Goal: Transaction & Acquisition: Subscribe to service/newsletter

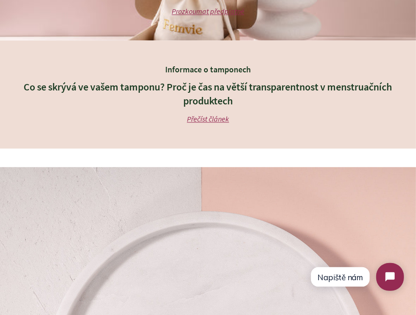
scroll to position [1390, 0]
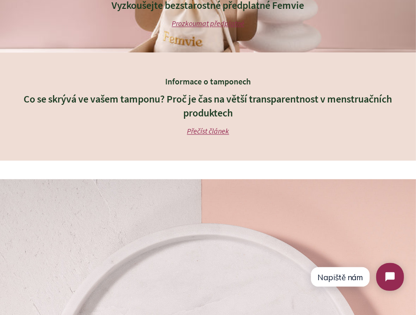
click at [164, 103] on h3 "Co se skrývá ve vašem tamponu? Proč je čas na větší transparentnost v menstruač…" at bounding box center [208, 106] width 370 height 29
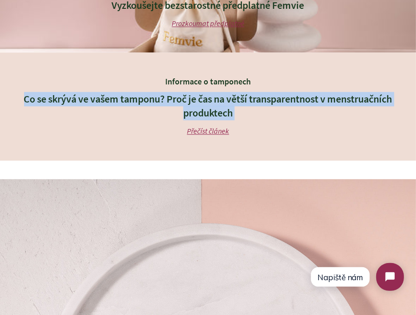
click at [164, 103] on h3 "Co se skrývá ve vašem tamponu? Proč je čas na větší transparentnost v menstruač…" at bounding box center [208, 106] width 370 height 29
click at [277, 107] on h3 "Co se skrývá ve vašem tamponu? Proč je čas na větší transparentnost v menstruač…" at bounding box center [208, 106] width 370 height 29
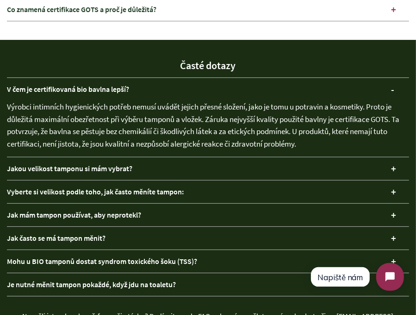
scroll to position [2131, 0]
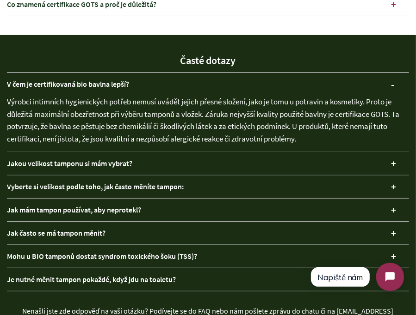
click at [118, 111] on div "Výrobci intimních hygienických potřeb nemusí uvádět jejich přesné složení, jako…" at bounding box center [208, 123] width 403 height 56
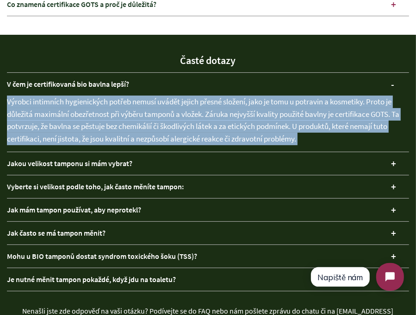
click at [118, 111] on div "Výrobci intimních hygienických potřeb nemusí uvádět jejich přesné složení, jako…" at bounding box center [208, 123] width 403 height 56
click at [230, 132] on div "Výrobci intimních hygienických potřeb nemusí uvádět jejich přesné složení, jako…" at bounding box center [208, 123] width 403 height 56
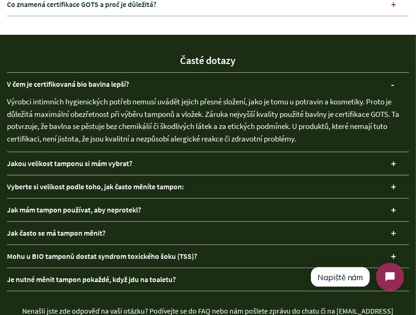
click at [290, 137] on div "Výrobci intimních hygienických potřeb nemusí uvádět jejich přesné složení, jako…" at bounding box center [208, 123] width 403 height 56
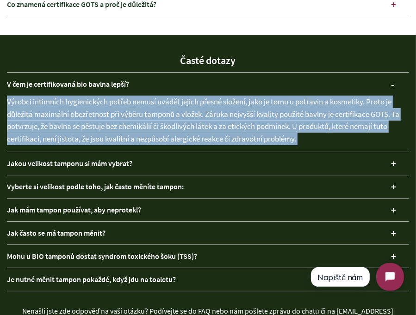
click at [290, 137] on div "Výrobci intimních hygienických potřeb nemusí uvádět jejich přesné složení, jako…" at bounding box center [208, 123] width 403 height 56
click at [317, 137] on div "Výrobci intimních hygienických potřeb nemusí uvádět jejich přesné složení, jako…" at bounding box center [208, 123] width 403 height 56
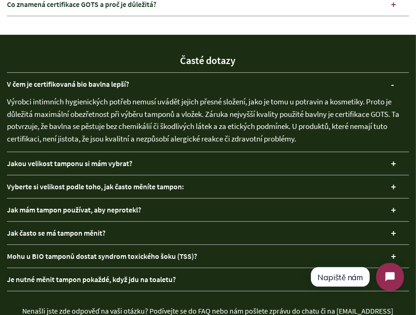
click at [270, 127] on div "Výrobci intimních hygienických potřeb nemusí uvádět jejich přesné složení, jako…" at bounding box center [208, 123] width 403 height 56
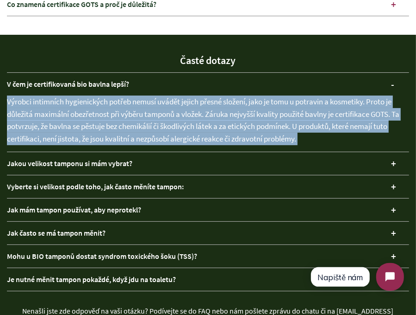
click at [270, 127] on div "Výrobci intimních hygienických potřeb nemusí uvádět jejich přesné složení, jako…" at bounding box center [208, 123] width 403 height 56
click at [306, 137] on div "Výrobci intimních hygienických potřeb nemusí uvádět jejich přesné složení, jako…" at bounding box center [208, 123] width 403 height 56
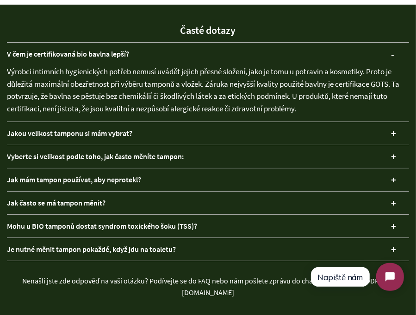
scroll to position [2177, 0]
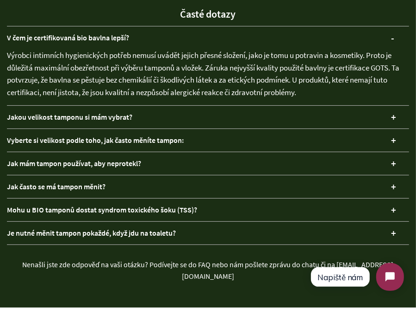
click at [107, 117] on div "Jakou velikost tamponu si mám vybrat?" at bounding box center [208, 117] width 403 height 23
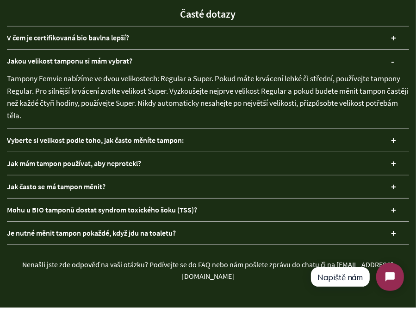
click at [189, 140] on div "Vyberte si velikost podle toho, jak často měníte tampon:" at bounding box center [208, 140] width 403 height 23
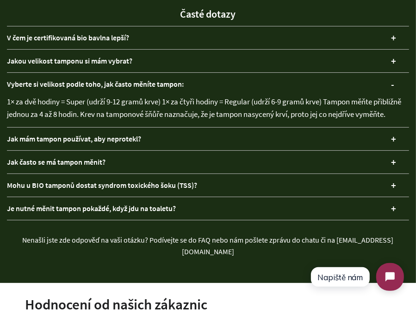
click at [144, 82] on div "Vyberte si velikost podle toho, jak často měníte tampon:" at bounding box center [208, 84] width 403 height 23
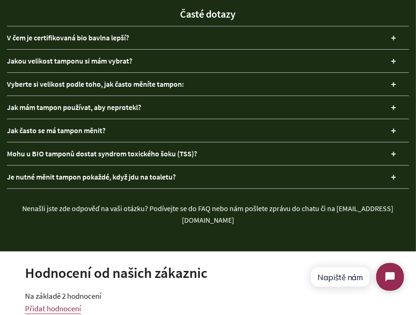
click at [133, 85] on div "Vyberte si velikost podle toho, jak často měníte tampon:" at bounding box center [208, 84] width 403 height 23
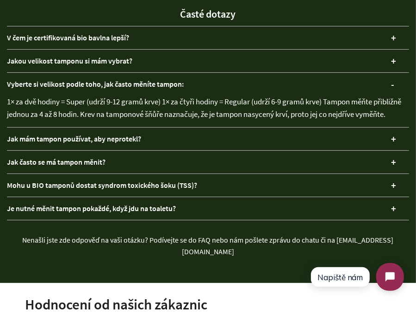
click at [133, 85] on div "Vyberte si velikost podle toho, jak často měníte tampon:" at bounding box center [208, 84] width 403 height 23
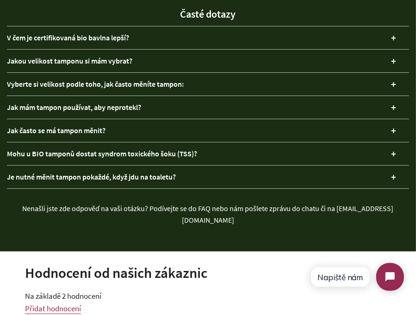
click at [134, 106] on div "Jak mám tampon používat, aby neprotekl?" at bounding box center [208, 107] width 403 height 23
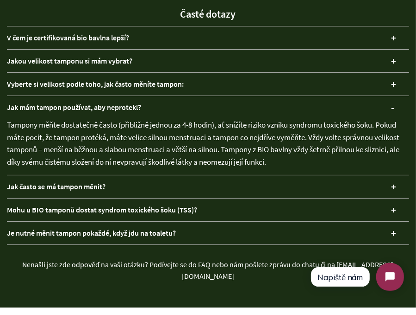
click at [139, 101] on div "Jak mám tampon používat, aby neprotekl?" at bounding box center [208, 107] width 403 height 23
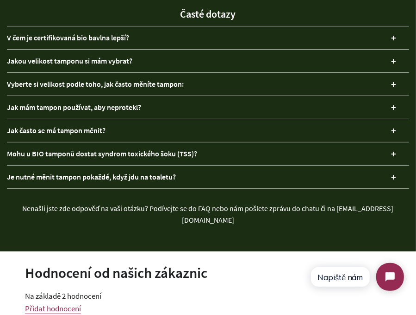
click at [128, 151] on div "Mohu u BIO tamponů dostat syndrom toxického šoku (TSS)?" at bounding box center [208, 153] width 403 height 23
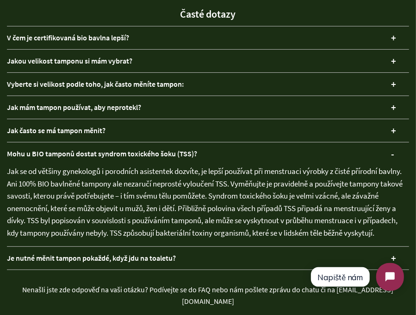
click at [128, 151] on div "Mohu u BIO tamponů dostat syndrom toxického šoku (TSS)?" at bounding box center [208, 153] width 403 height 23
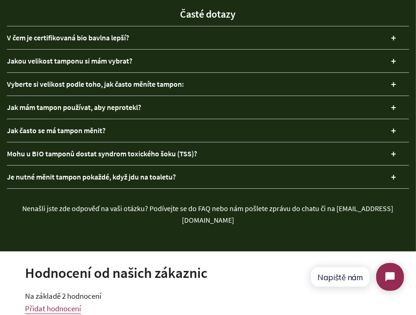
click at [120, 133] on div "Jak často se má tampon měnit?" at bounding box center [208, 130] width 403 height 23
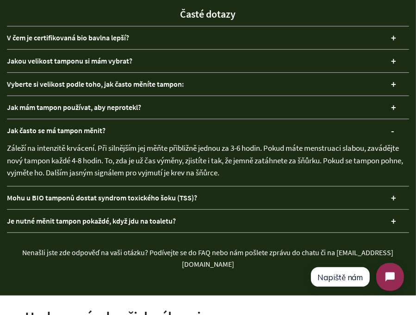
click at [123, 128] on div "Jak často se má tampon měnit?" at bounding box center [208, 130] width 403 height 23
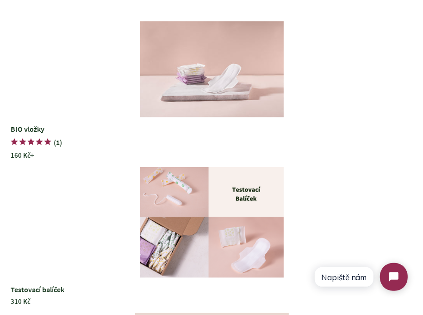
scroll to position [2601, 0]
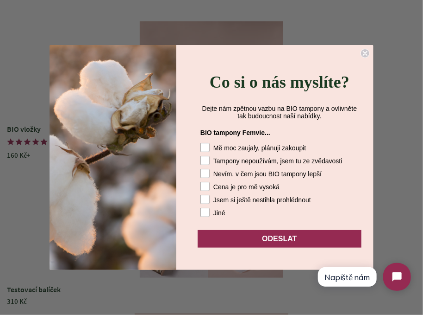
click at [365, 52] on circle "Close dialog" at bounding box center [365, 53] width 9 height 9
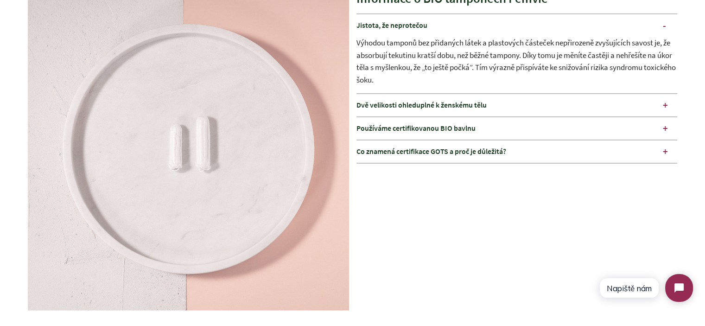
scroll to position [1486, 0]
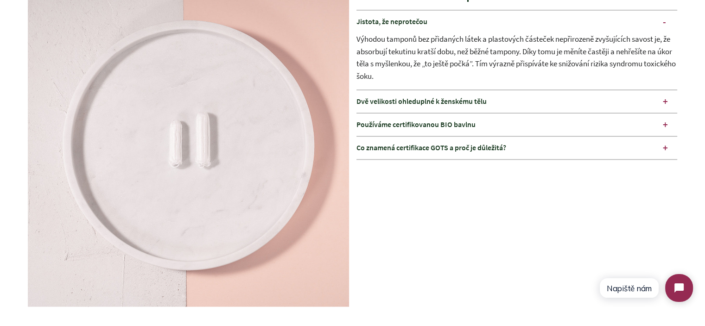
click at [365, 44] on div "Výhodou tamponů bez přidaných látek a plastových částeček nepřirozeně zvyšující…" at bounding box center [516, 61] width 321 height 56
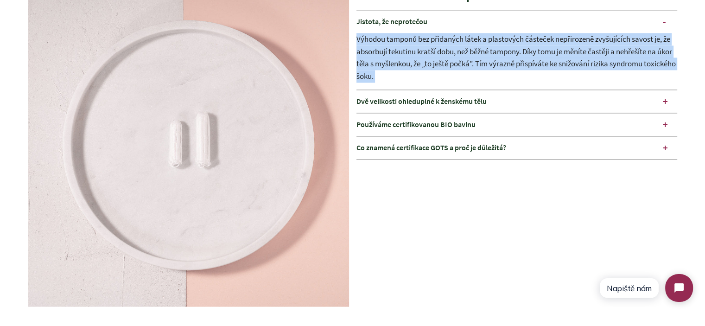
click at [365, 44] on div "Výhodou tamponů bez přidaných látek a plastových částeček nepřirozeně zvyšující…" at bounding box center [516, 61] width 321 height 56
click at [365, 51] on div "Výhodou tamponů bez přidaných látek a plastových částeček nepřirozeně zvyšující…" at bounding box center [516, 61] width 321 height 56
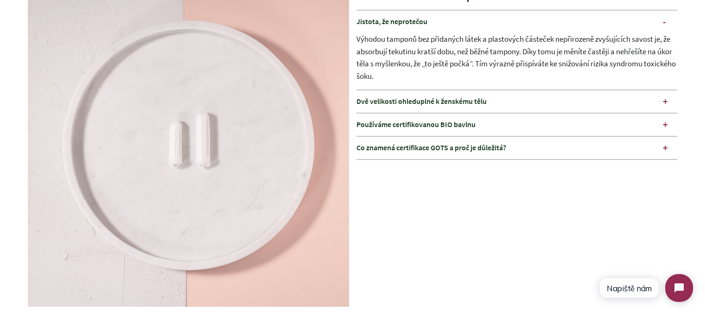
click at [365, 21] on div "Jistota, že neprotečou" at bounding box center [516, 21] width 321 height 23
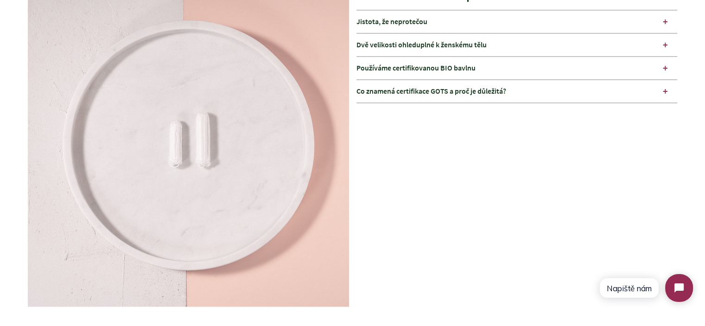
click at [365, 49] on div "Dvě velikosti ohleduplné k ženskému tělu" at bounding box center [516, 44] width 321 height 23
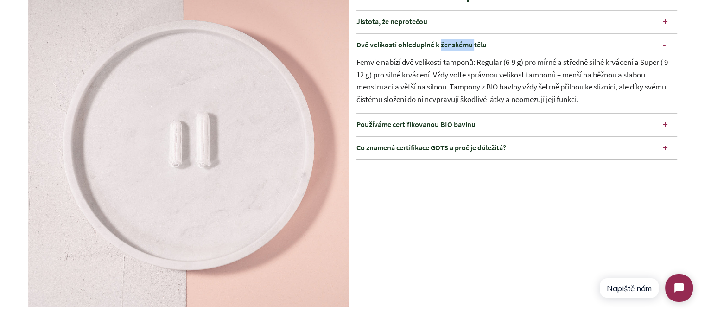
click at [365, 49] on div "Dvě velikosti ohleduplné k ženskému tělu" at bounding box center [516, 44] width 321 height 23
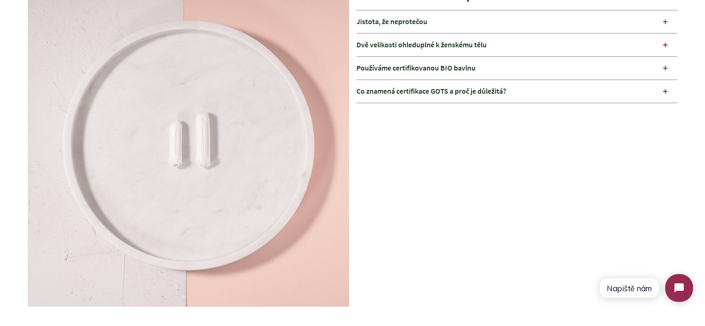
click at [365, 140] on div "Informace o BIO tamponech Femvie Jistota, že neprotečou Výhodou tamponů bez při…" at bounding box center [516, 148] width 321 height 324
click at [365, 95] on div "Co znamená certifikace GOTS a proč je důležitá?" at bounding box center [516, 91] width 321 height 23
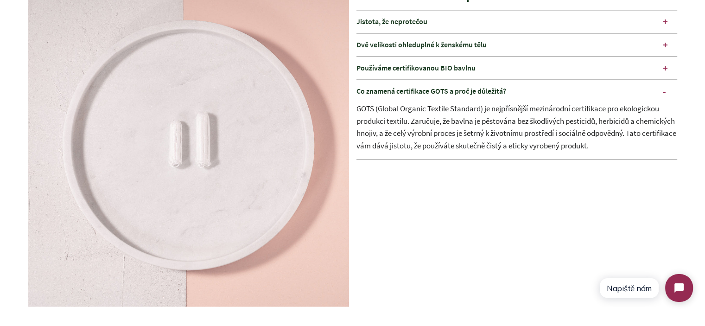
click at [365, 90] on div "Co znamená certifikace GOTS a proč je důležitá?" at bounding box center [516, 91] width 321 height 23
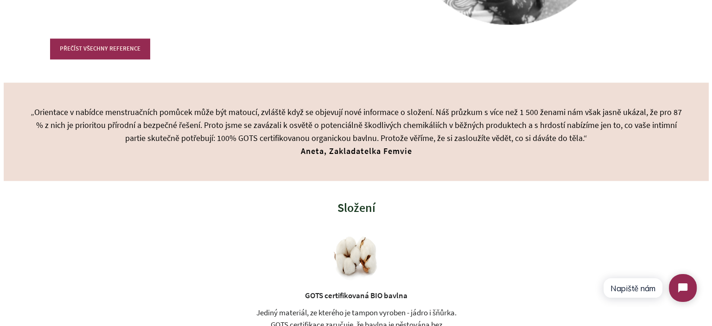
scroll to position [0, 0]
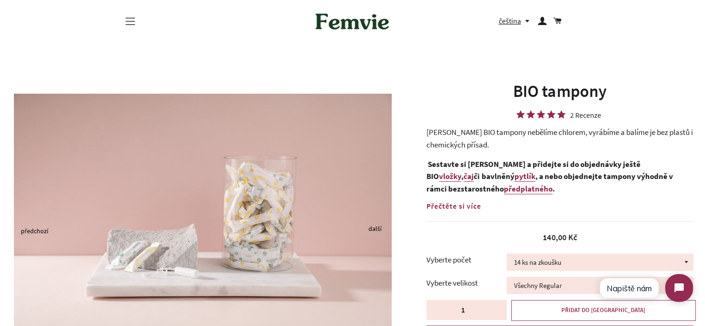
click at [128, 20] on button "Navigace na webu" at bounding box center [130, 21] width 23 height 23
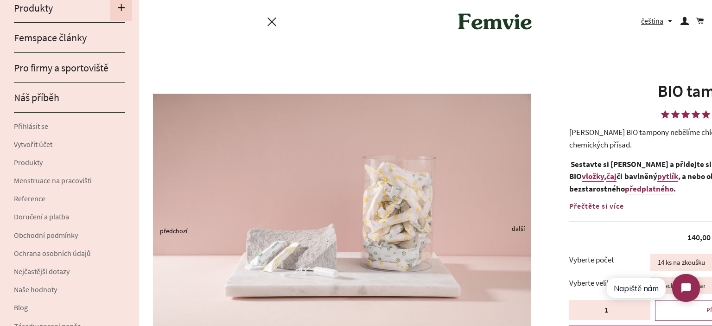
click at [117, 11] on span "button" at bounding box center [121, 8] width 8 height 13
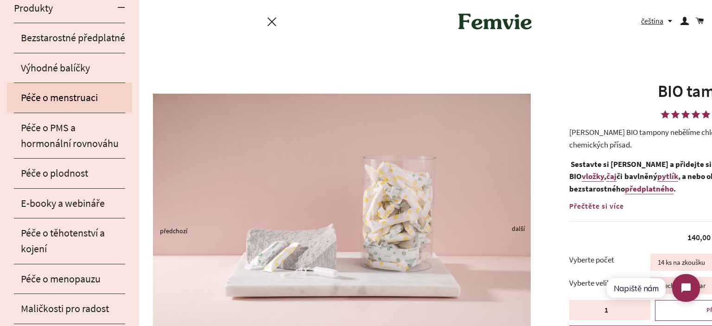
drag, startPoint x: 58, startPoint y: 110, endPoint x: 78, endPoint y: 112, distance: 20.1
click at [58, 110] on link "Péče o menstruaci" at bounding box center [69, 97] width 125 height 30
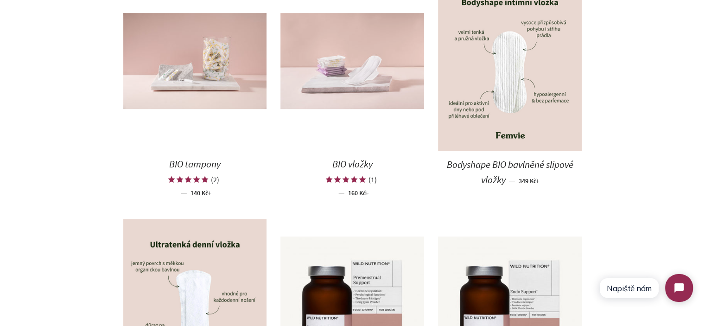
scroll to position [510, 0]
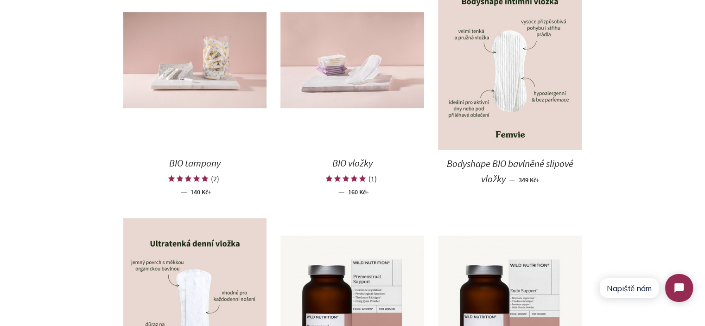
click at [329, 95] on img at bounding box center [352, 60] width 144 height 96
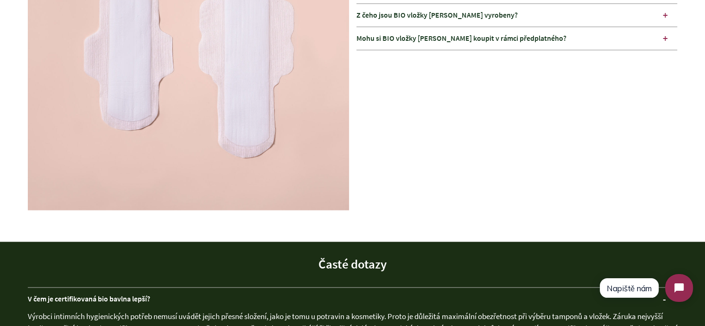
scroll to position [1343, 0]
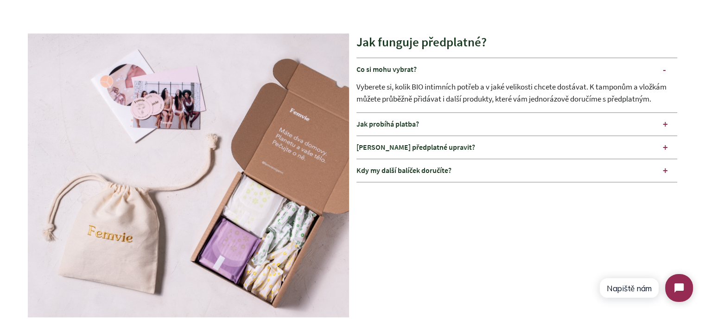
scroll to position [1110, 0]
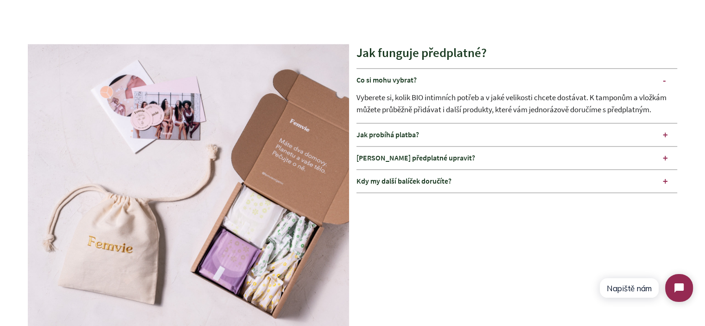
click at [384, 107] on div "Vyberete si, kolik BIO intimních potřeb a v jaké velikosti chcete dostávat. K t…" at bounding box center [516, 107] width 321 height 32
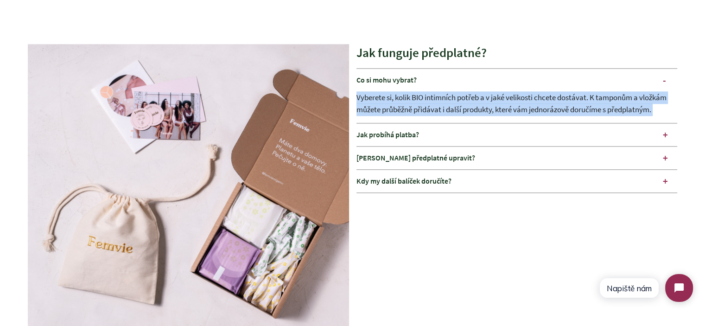
click at [384, 107] on div "Vyberete si, kolik BIO intimních potřeb a v jaké velikosti chcete dostávat. K t…" at bounding box center [516, 107] width 321 height 32
click at [415, 100] on div "Vyberete si, kolik BIO intimních potřeb a v jaké velikosti chcete dostávat. K t…" at bounding box center [516, 107] width 321 height 32
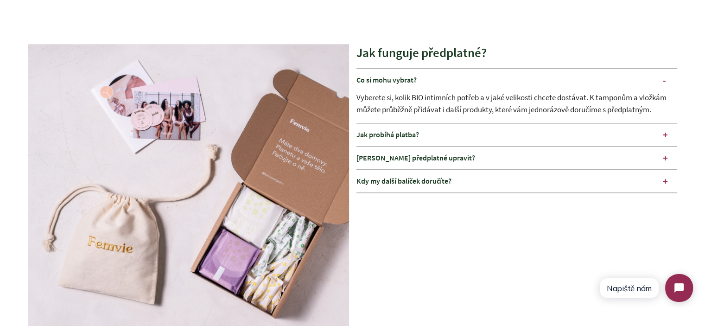
click at [434, 77] on div "Co si mohu vybrat?" at bounding box center [516, 80] width 321 height 23
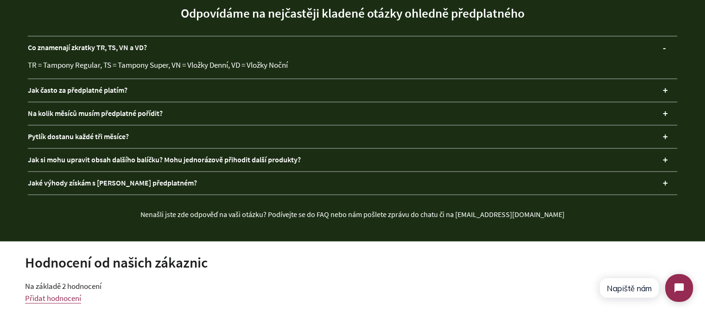
scroll to position [1481, 0]
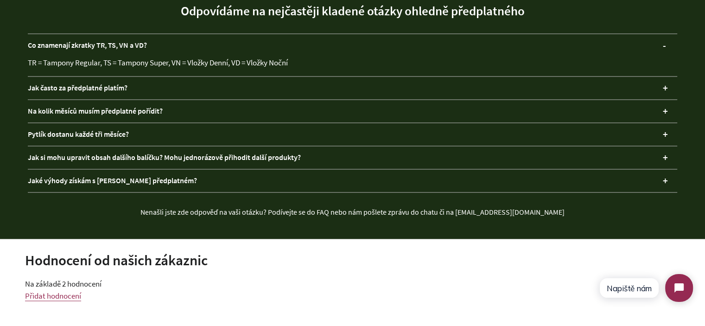
click at [369, 260] on h2 "Hodnocení od našich zákaznic" at bounding box center [352, 260] width 655 height 20
click at [179, 261] on h2 "Hodnocení od našich zákaznic" at bounding box center [352, 260] width 655 height 20
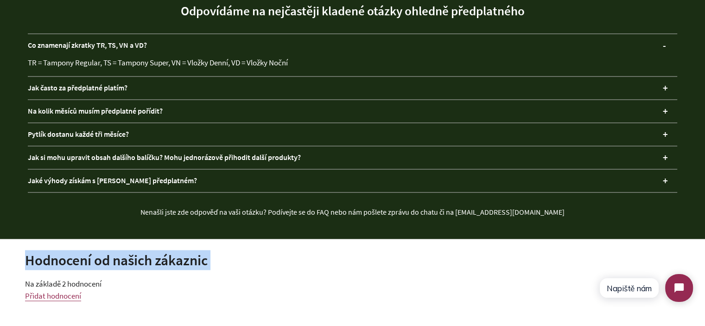
drag, startPoint x: 179, startPoint y: 261, endPoint x: 130, endPoint y: 263, distance: 49.6
click at [179, 261] on h2 "Hodnocení od našich zákaznic" at bounding box center [352, 260] width 655 height 20
click at [81, 261] on h2 "Hodnocení od našich zákaznic" at bounding box center [352, 260] width 655 height 20
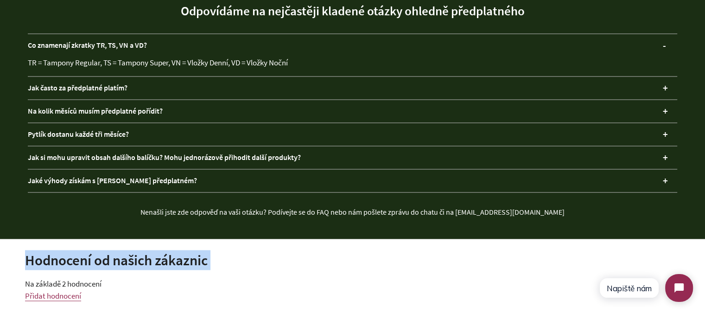
click at [135, 259] on h2 "Hodnocení od našich zákaznic" at bounding box center [352, 260] width 655 height 20
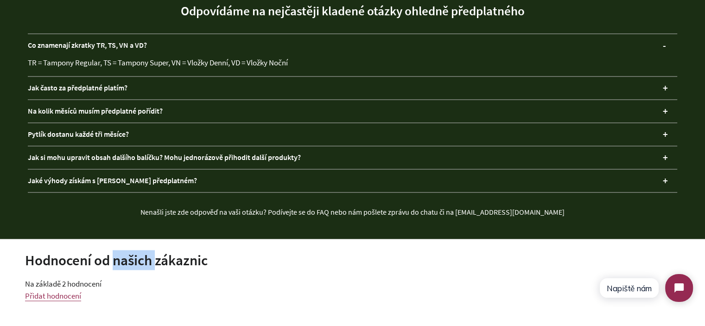
click at [135, 259] on h2 "Hodnocení od našich zákaznic" at bounding box center [352, 260] width 655 height 20
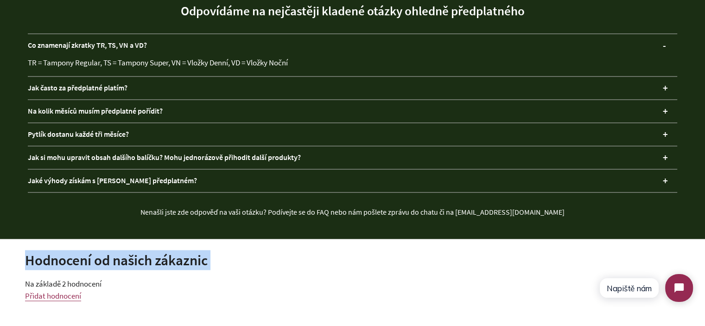
click at [135, 259] on h2 "Hodnocení od našich zákaznic" at bounding box center [352, 260] width 655 height 20
click at [207, 260] on h2 "Hodnocení od našich zákaznic" at bounding box center [352, 260] width 655 height 20
drag, startPoint x: 225, startPoint y: 261, endPoint x: 35, endPoint y: 261, distance: 189.5
click at [35, 261] on h2 "Hodnocení od našich zákaznic" at bounding box center [352, 260] width 655 height 20
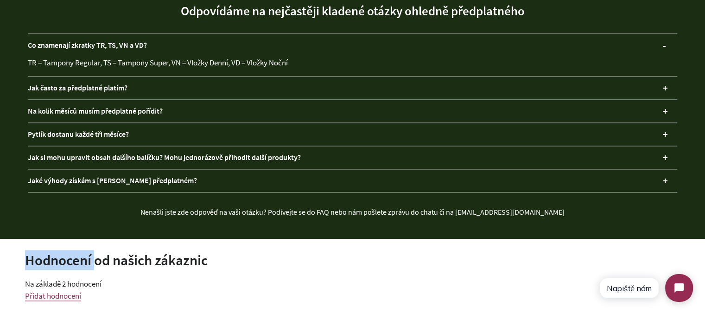
click at [35, 261] on h2 "Hodnocení od našich zákaznic" at bounding box center [352, 260] width 655 height 20
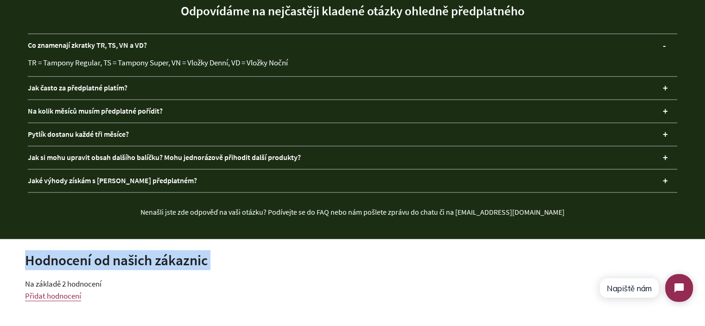
click at [35, 261] on h2 "Hodnocení od našich zákaznic" at bounding box center [352, 260] width 655 height 20
click at [133, 261] on h2 "Hodnocení od našich zákaznic" at bounding box center [352, 260] width 655 height 20
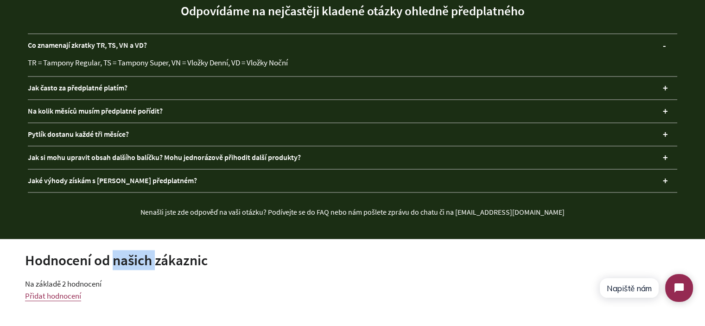
click at [133, 261] on h2 "Hodnocení od našich zákaznic" at bounding box center [352, 260] width 655 height 20
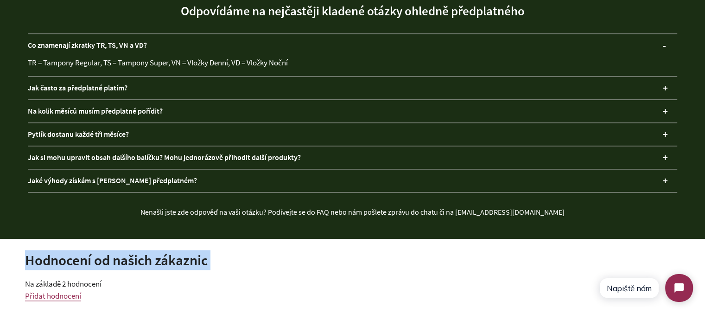
click at [133, 261] on h2 "Hodnocení od našich zákaznic" at bounding box center [352, 260] width 655 height 20
click at [195, 261] on h2 "Hodnocení od našich zákaznic" at bounding box center [352, 260] width 655 height 20
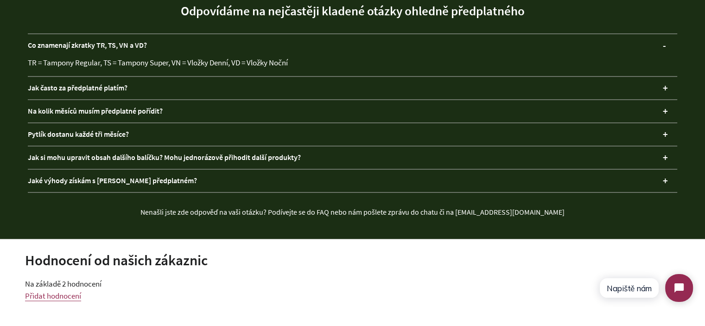
click at [212, 261] on h2 "Hodnocení od našich zákaznic" at bounding box center [352, 260] width 655 height 20
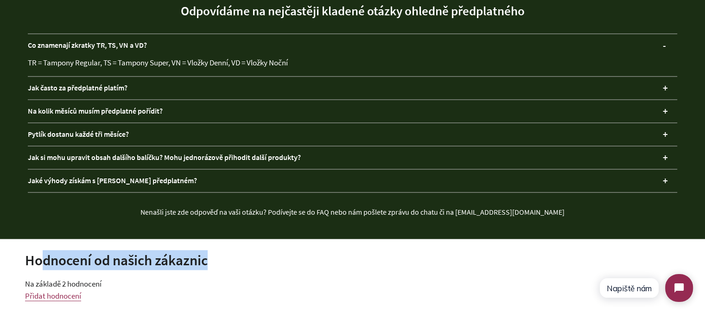
drag, startPoint x: 214, startPoint y: 261, endPoint x: 39, endPoint y: 260, distance: 175.6
click at [39, 260] on h2 "Hodnocení od našich zákaznic" at bounding box center [352, 260] width 655 height 20
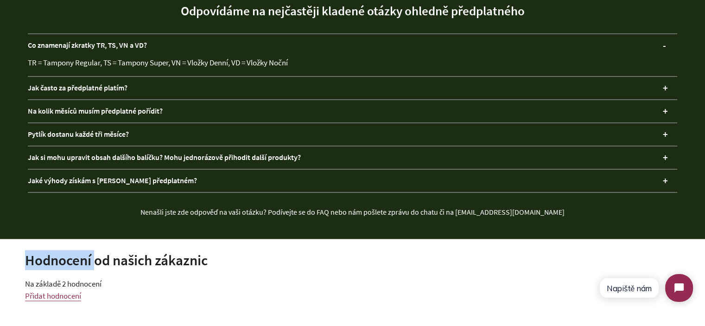
click at [39, 260] on h2 "Hodnocení od našich zákaznic" at bounding box center [352, 260] width 655 height 20
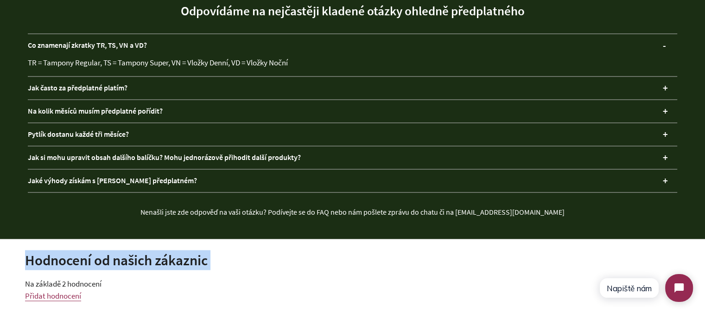
click at [39, 260] on h2 "Hodnocení od našich zákaznic" at bounding box center [352, 260] width 655 height 20
click at [187, 260] on h2 "Hodnocení od našich zákaznic" at bounding box center [352, 260] width 655 height 20
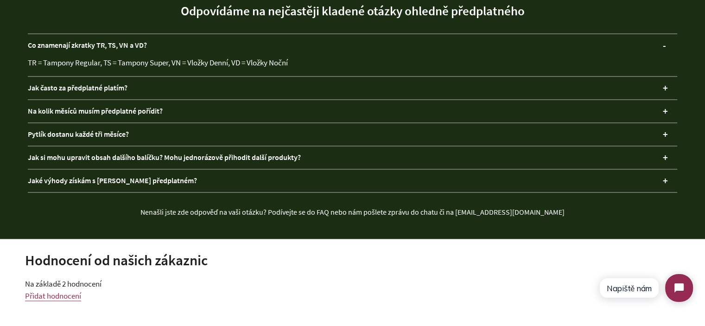
click at [214, 260] on h2 "Hodnocení od našich zákaznic" at bounding box center [352, 260] width 655 height 20
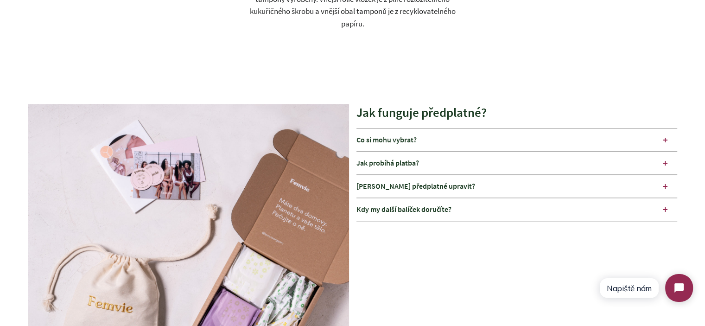
scroll to position [1157, 0]
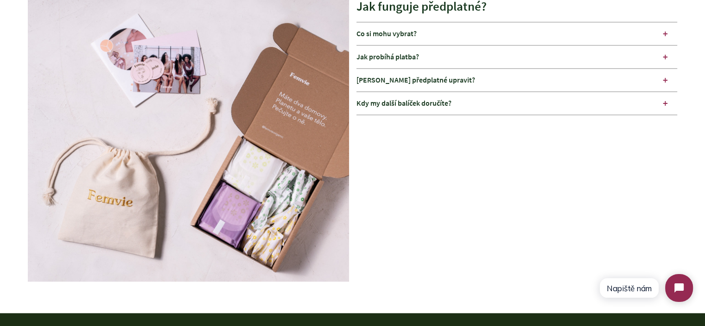
click at [451, 78] on div "Mohu předplatné upravit?" at bounding box center [516, 80] width 321 height 23
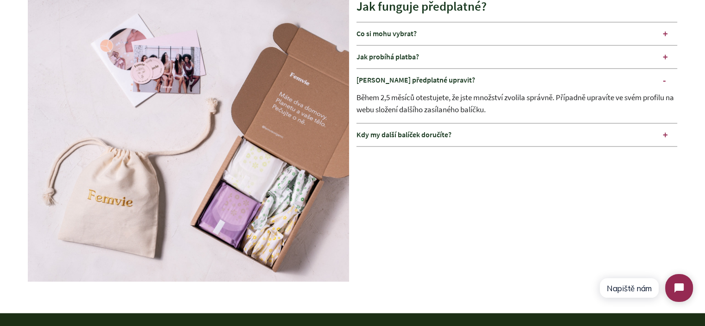
click at [469, 101] on div "Během 2,5 měsíců otestujete, že jste množství zvolila správně. Případně upravít…" at bounding box center [516, 107] width 321 height 32
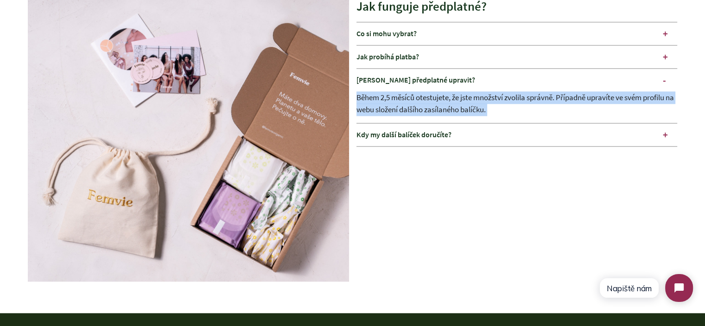
click at [469, 101] on div "Během 2,5 měsíců otestujete, že jste množství zvolila správně. Případně upravít…" at bounding box center [516, 107] width 321 height 32
click at [505, 105] on div "Během 2,5 měsíců otestujete, že jste množství zvolila správně. Případně upravít…" at bounding box center [516, 107] width 321 height 32
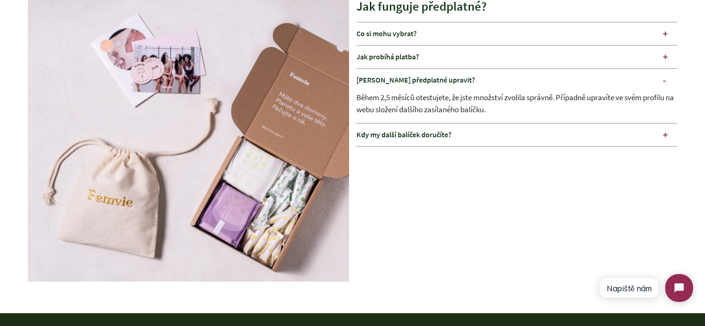
click at [469, 77] on div "Mohu předplatné upravit?" at bounding box center [516, 80] width 321 height 23
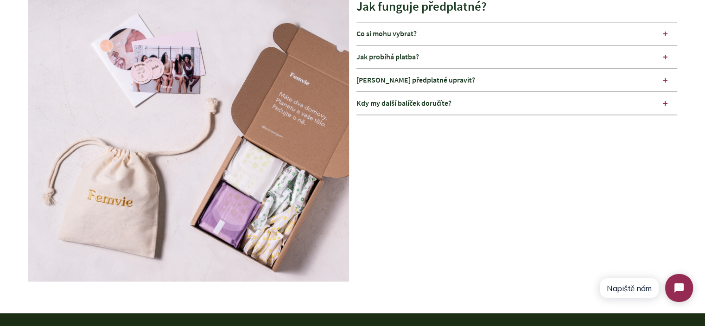
click at [443, 54] on div "Jak probíhá platba?" at bounding box center [516, 56] width 321 height 23
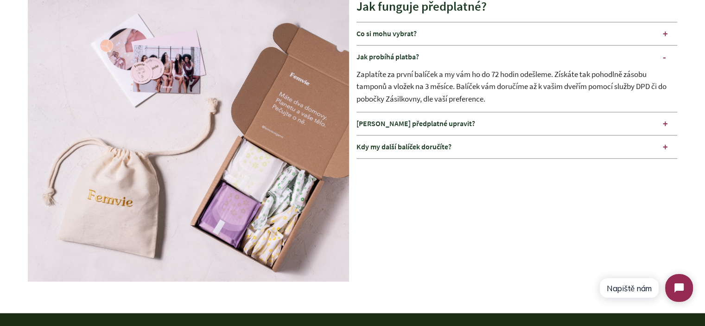
click at [439, 80] on div "Zaplatíte za první balíček a my vám ho do 72 hodin odešleme. Získáte tak pohodl…" at bounding box center [516, 90] width 321 height 44
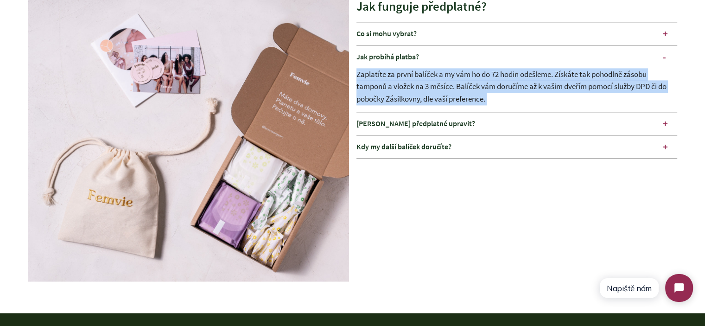
click at [439, 80] on div "Zaplatíte za první balíček a my vám ho do 72 hodin odešleme. Získáte tak pohodl…" at bounding box center [516, 90] width 321 height 44
click at [484, 86] on div "Zaplatíte za první balíček a my vám ho do 72 hodin odešleme. Získáte tak pohodl…" at bounding box center [516, 90] width 321 height 44
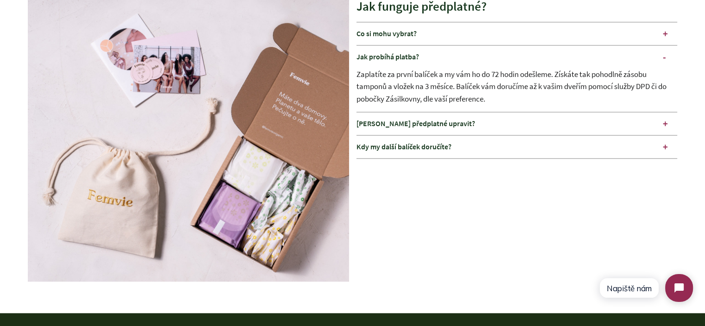
click at [462, 53] on div "Jak probíhá platba?" at bounding box center [516, 56] width 321 height 23
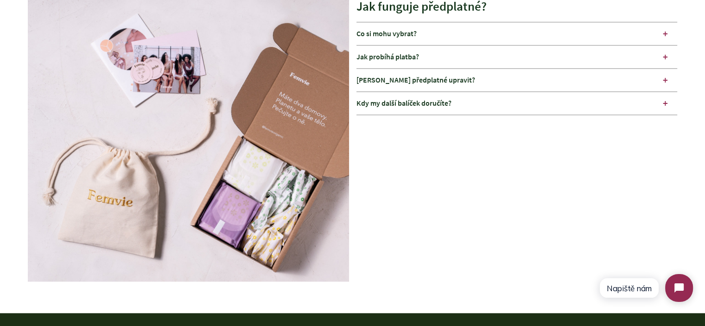
click at [439, 54] on div "Jak probíhá platba?" at bounding box center [516, 56] width 321 height 23
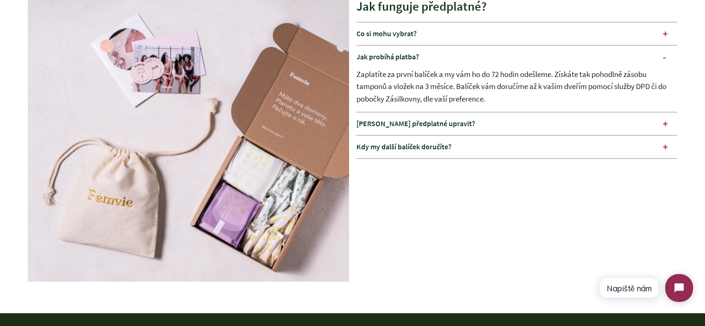
click at [439, 54] on div "Jak probíhá platba?" at bounding box center [516, 56] width 321 height 23
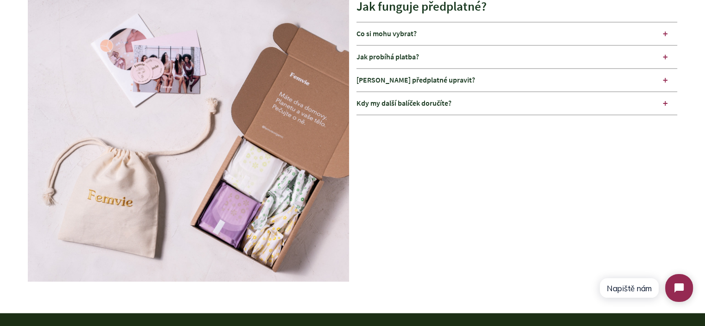
click at [435, 55] on div "Jak probíhá platba?" at bounding box center [516, 56] width 321 height 23
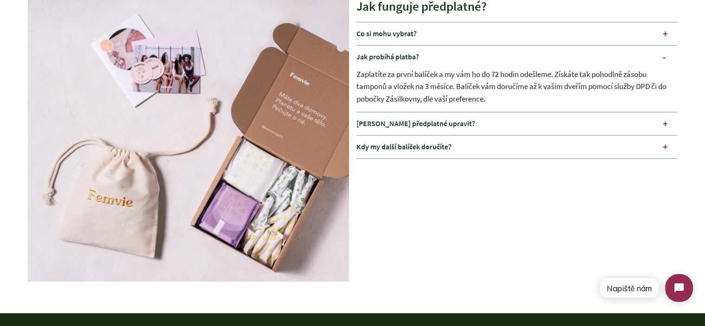
click at [439, 53] on div "Jak probíhá platba?" at bounding box center [516, 56] width 321 height 23
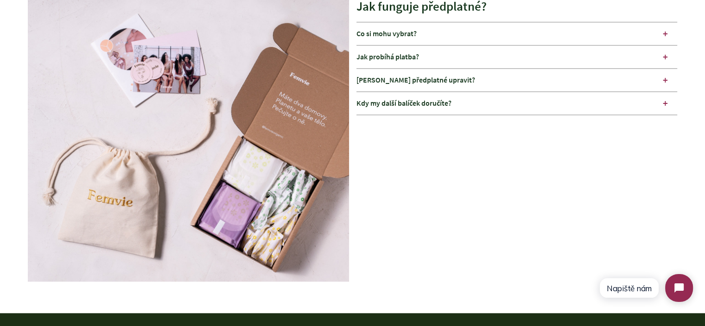
click at [437, 32] on div "Co si mohu vybrat?" at bounding box center [516, 33] width 321 height 23
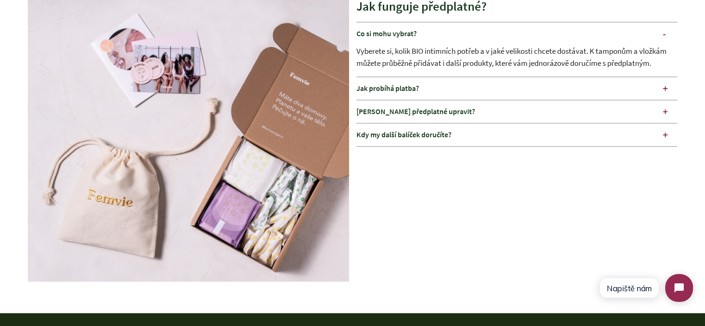
click at [436, 32] on div "Co si mohu vybrat?" at bounding box center [516, 33] width 321 height 23
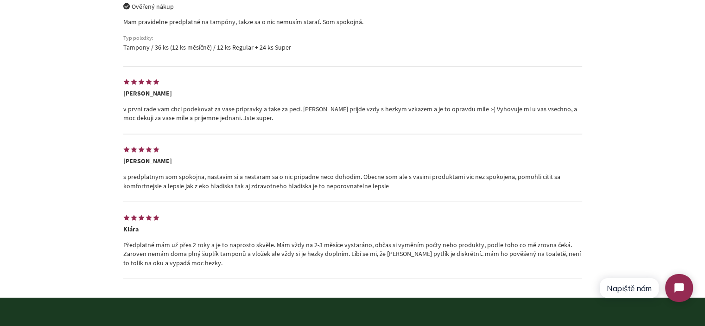
scroll to position [2161, 0]
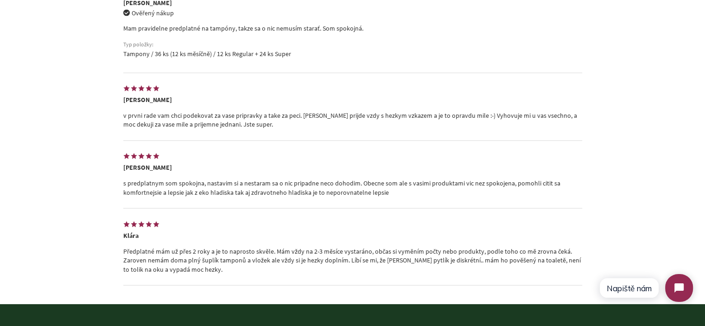
click at [260, 253] on p "Předplatné mám už přes 2 roky a je to naprosto skvěle. Mám vždy na 2-3 měsíce v…" at bounding box center [352, 260] width 459 height 27
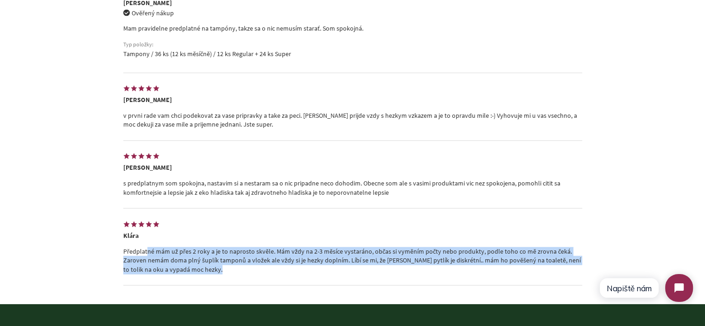
click at [260, 253] on p "Předplatné mám už přes 2 roky a je to naprosto skvěle. Mám vždy na 2-3 měsíce v…" at bounding box center [352, 260] width 459 height 27
click at [161, 257] on p "Předplatné mám už přes 2 roky a je to naprosto skvěle. Mám vždy na 2-3 měsíce v…" at bounding box center [352, 260] width 459 height 27
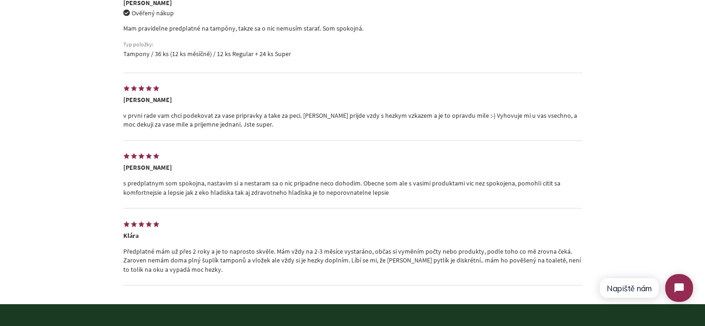
click at [94, 232] on div "5.0 4 recenze Napsat recenzi Seřazeno podle Doporučené Priorita fotografie Nejn…" at bounding box center [352, 114] width 705 height 380
click at [154, 187] on p "s predplatnym som spokojna, nastavim si a nestaram sa o nic pripadne neco dohod…" at bounding box center [352, 188] width 459 height 18
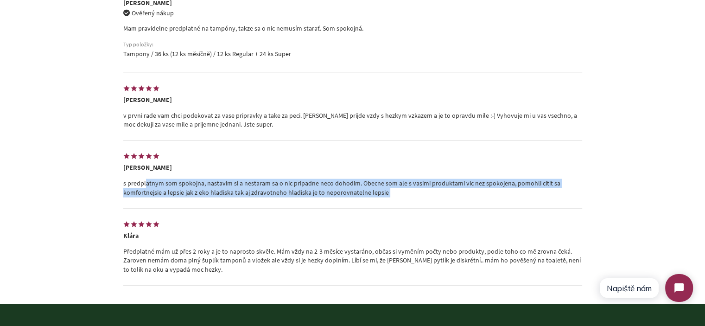
click at [154, 187] on p "s predplatnym som spokojna, nastavim si a nestaram sa o nic pripadne neco dohod…" at bounding box center [352, 188] width 459 height 18
click at [100, 183] on div "5.0 4 recenze Napsat recenzi Seřazeno podle Doporučené Priorita fotografie Nejn…" at bounding box center [352, 114] width 705 height 380
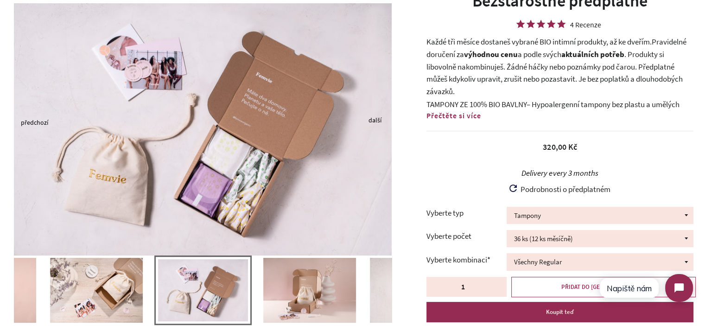
scroll to position [45, 0]
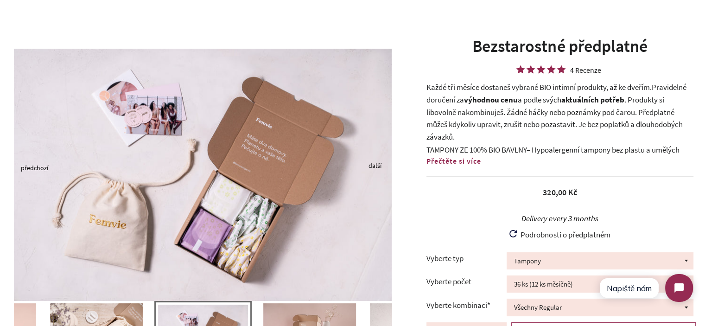
click at [397, 201] on div at bounding box center [202, 168] width 405 height 266
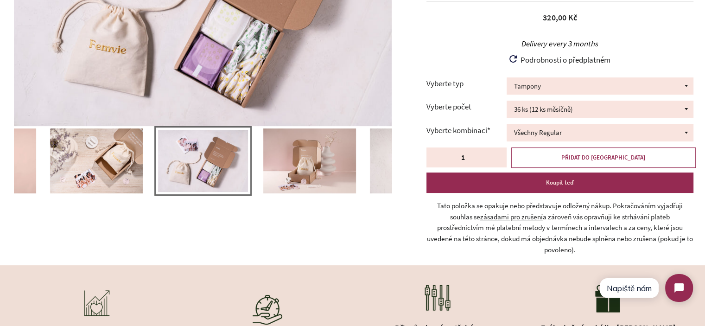
scroll to position [230, 0]
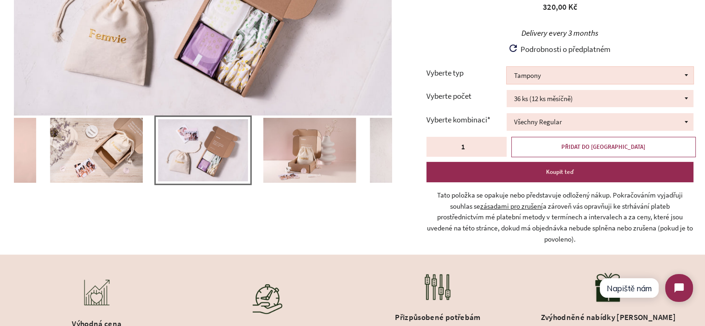
click at [538, 74] on select "Tampony Vložky Mix tamponů a vložek" at bounding box center [599, 75] width 187 height 17
drag, startPoint x: 542, startPoint y: 73, endPoint x: 537, endPoint y: 73, distance: 5.1
click at [542, 73] on select "Tampony Vložky Mix tamponů a vložek" at bounding box center [599, 75] width 187 height 17
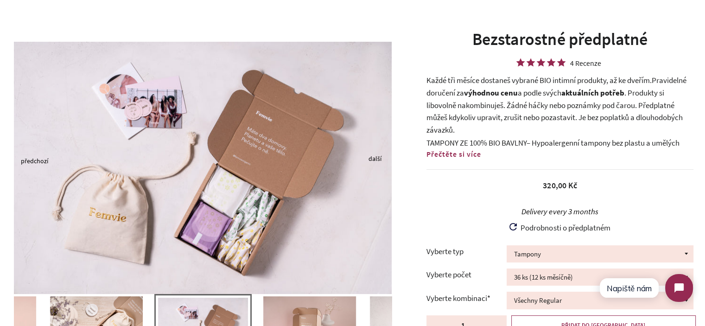
scroll to position [0, 0]
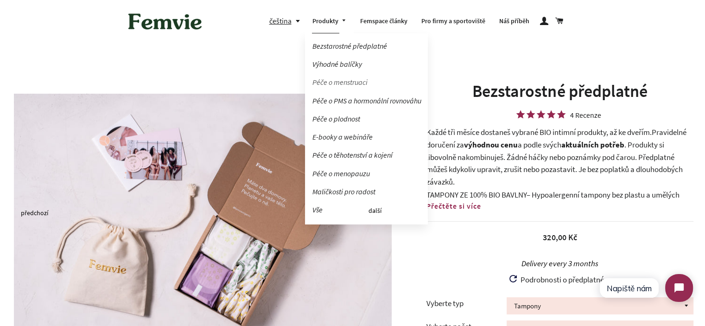
click at [344, 85] on link "Péče o menstruaci" at bounding box center [366, 82] width 123 height 16
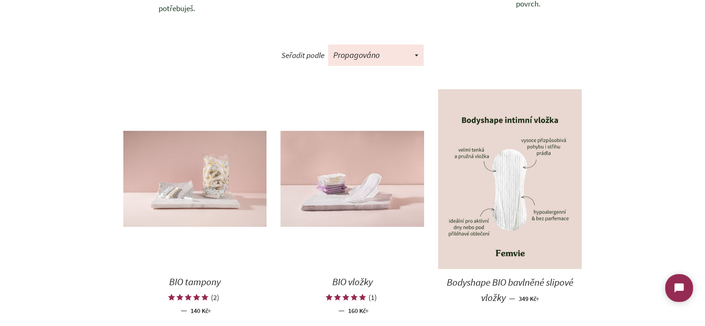
scroll to position [510, 0]
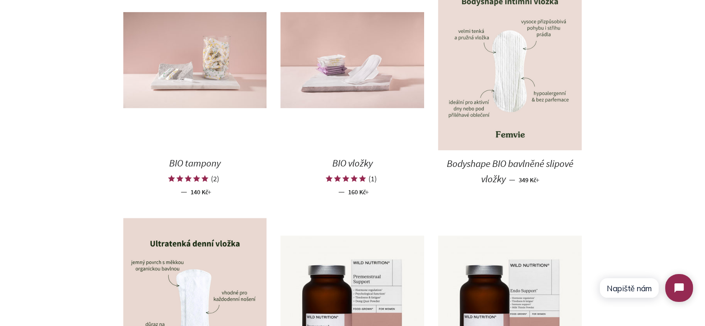
click at [489, 113] on img at bounding box center [510, 60] width 144 height 180
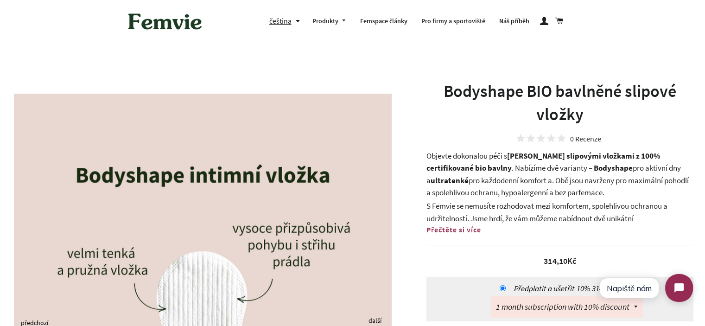
click at [428, 169] on b "[PERSON_NAME] slipovými vložkami z 100% certifikované bio bavlny" at bounding box center [543, 162] width 234 height 23
click at [428, 157] on span "Objevte dokonalou péči s" at bounding box center [466, 156] width 81 height 10
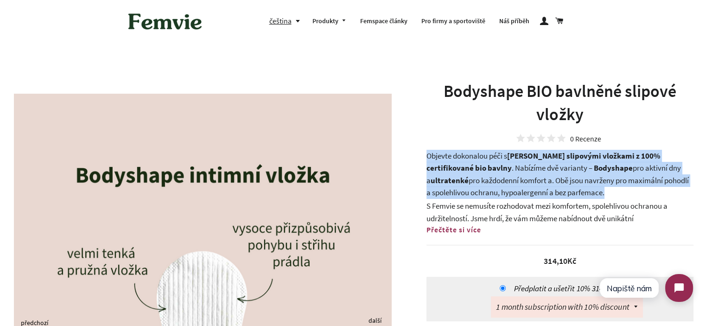
click at [428, 157] on span "Objevte dokonalou péči s" at bounding box center [466, 156] width 81 height 10
click at [462, 176] on span "pro aktivní dny a u ltratenké pro každodenní komfort a. Obě jsou navrženy pro m…" at bounding box center [557, 180] width 262 height 35
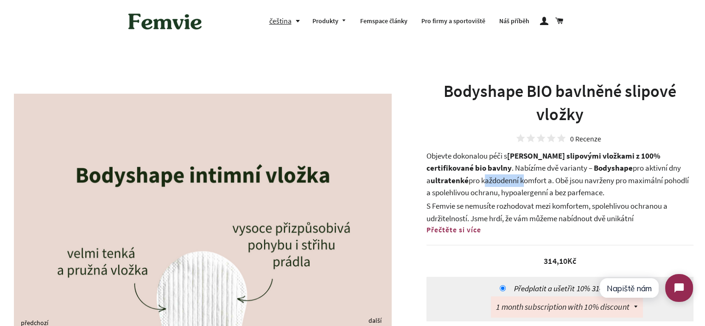
click at [462, 176] on span "pro aktivní dny a u ltratenké pro každodenní komfort a. Obě jsou navrženy pro m…" at bounding box center [557, 180] width 262 height 35
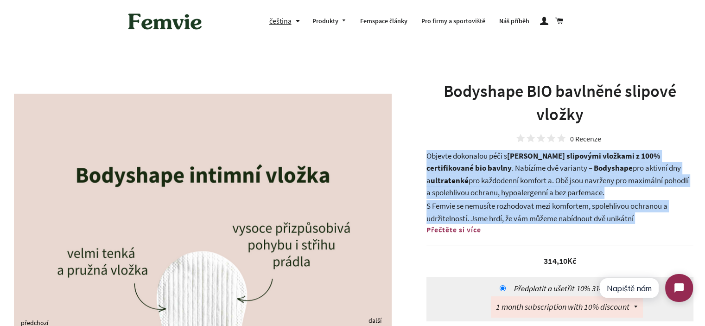
drag, startPoint x: 462, startPoint y: 176, endPoint x: 551, endPoint y: 220, distance: 99.4
click at [550, 220] on div "Objevte dokonalou péči s Femvie slipovými vložkami z 100% certifikované bio bav…" at bounding box center [559, 187] width 267 height 74
click at [551, 220] on span "S Femvie se nemusíte rozhodovat mezi komfortem, spolehlivou ochranou a udržitel…" at bounding box center [555, 224] width 258 height 47
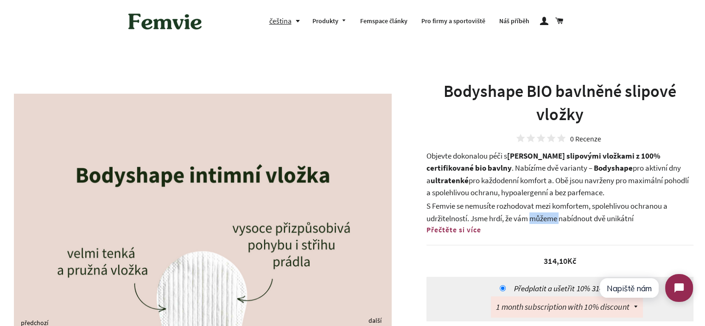
click at [551, 220] on span "S Femvie se nemusíte rozhodovat mezi komfortem, spolehlivou ochranou a udržitel…" at bounding box center [555, 224] width 258 height 47
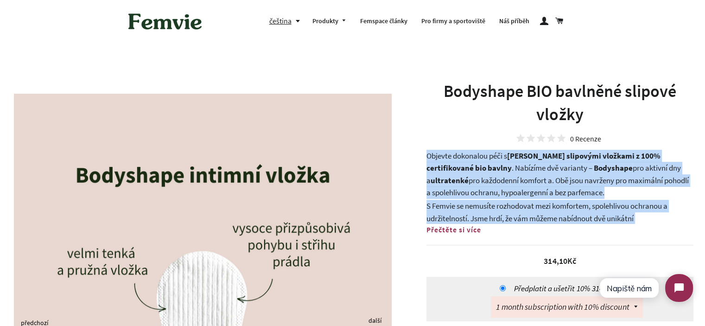
drag, startPoint x: 551, startPoint y: 220, endPoint x: 527, endPoint y: 197, distance: 33.4
click at [527, 197] on div "Objevte dokonalou péči s Femvie slipovými vložkami z 100% certifikované bio bav…" at bounding box center [559, 187] width 267 height 74
click at [527, 197] on span "pro aktivní dny a u ltratenké pro každodenní komfort a. Obě jsou navrženy pro m…" at bounding box center [557, 180] width 262 height 35
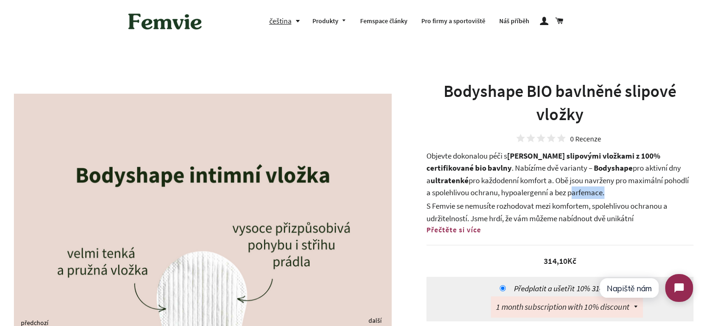
click at [527, 197] on span "pro aktivní dny a u ltratenké pro každodenní komfort a. Obě jsou navrženy pro m…" at bounding box center [557, 180] width 262 height 35
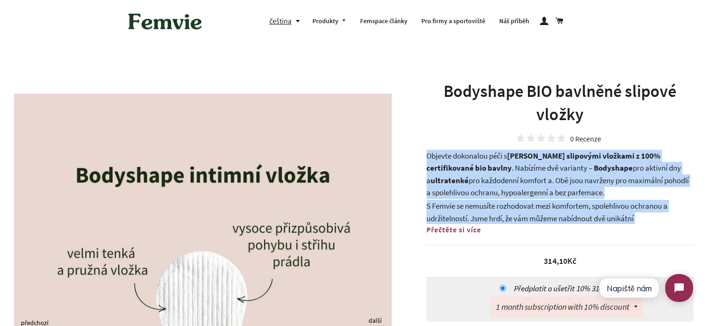
drag, startPoint x: 527, startPoint y: 197, endPoint x: 545, endPoint y: 213, distance: 23.7
click at [545, 213] on div "Objevte dokonalou péči s Femvie slipovými vložkami z 100% certifikované bio bav…" at bounding box center [559, 187] width 267 height 74
click at [545, 213] on p "S Femvie se nemusíte rozhodovat mezi komfortem, spolehlivou ochranou a udržitel…" at bounding box center [559, 224] width 267 height 49
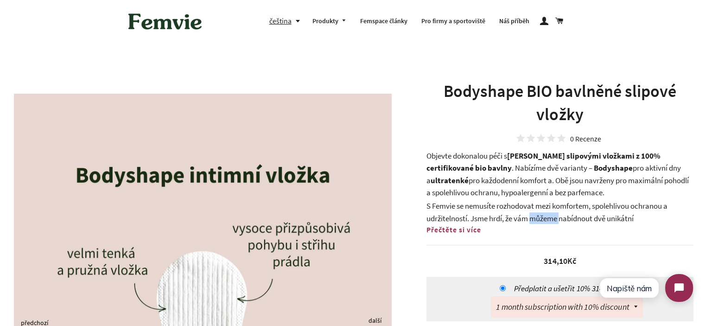
click at [545, 213] on p "S Femvie se nemusíte rozhodovat mezi komfortem, spolehlivou ochranou a udržitel…" at bounding box center [559, 224] width 267 height 49
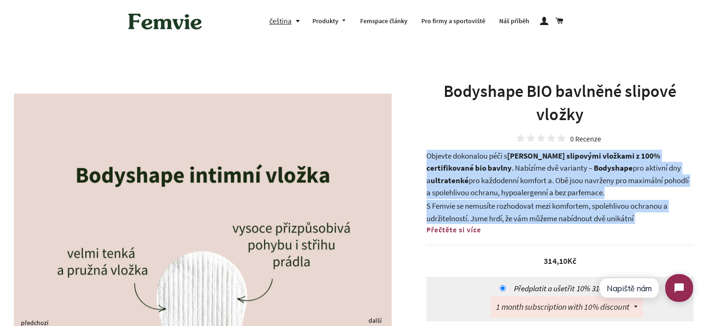
drag, startPoint x: 545, startPoint y: 213, endPoint x: 525, endPoint y: 190, distance: 29.9
click at [525, 190] on div "Objevte dokonalou péči s Femvie slipovými vložkami z 100% certifikované bio bav…" at bounding box center [559, 187] width 267 height 74
click at [525, 190] on span "pro aktivní dny a u ltratenké pro každodenní komfort a. Obě jsou navrženy pro m…" at bounding box center [557, 180] width 262 height 35
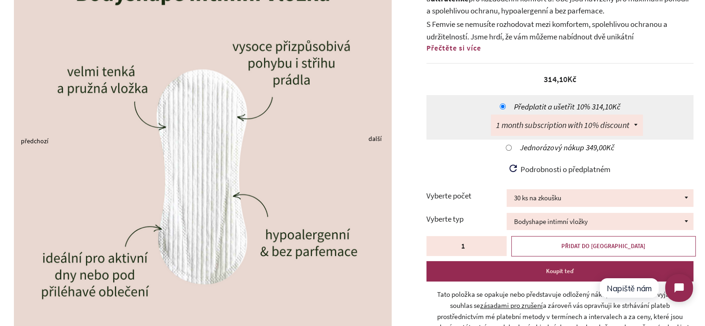
scroll to position [232, 0]
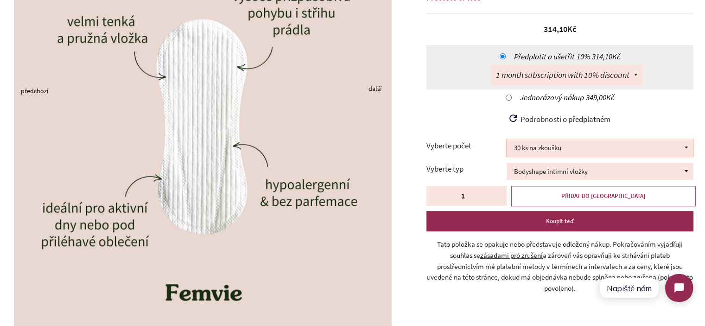
click at [545, 151] on select "30 ks na zkoušku 100 ks 150 ks 200 ks" at bounding box center [599, 147] width 187 height 17
click at [671, 149] on select "30 ks na zkoušku 100 ks 150 ks 200 ks" at bounding box center [599, 147] width 187 height 17
click at [600, 174] on select "Bodyshape intimní vložky" at bounding box center [599, 171] width 187 height 17
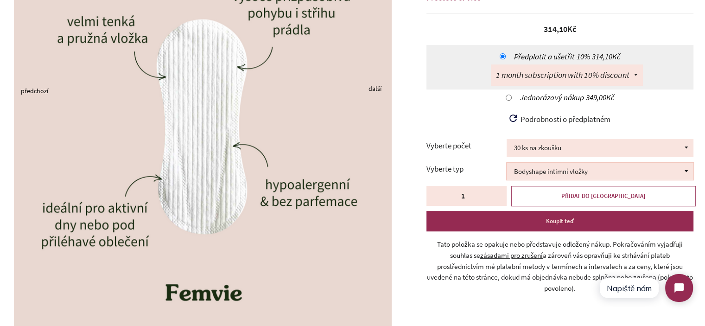
click at [600, 174] on select "Bodyshape intimní vložky" at bounding box center [599, 171] width 187 height 17
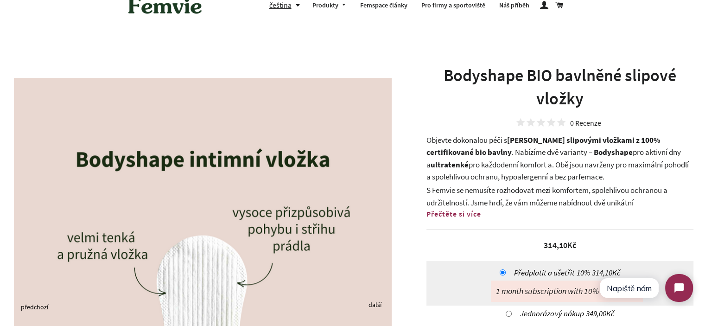
scroll to position [0, 0]
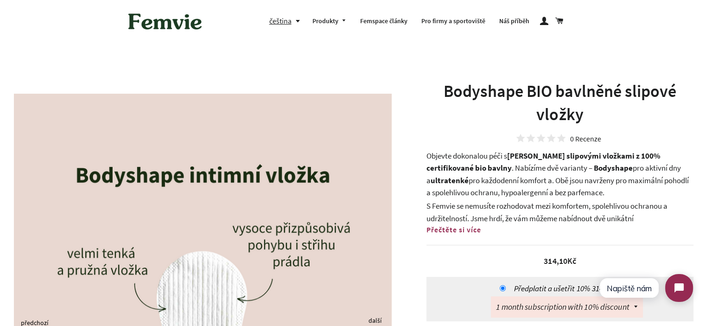
click at [167, 29] on img at bounding box center [164, 21] width 83 height 29
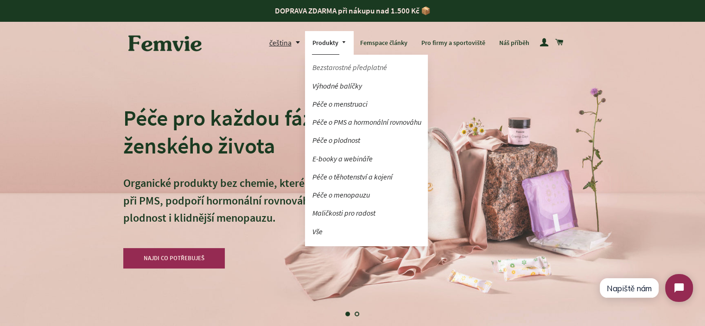
click at [367, 69] on link "Bezstarostné předplatné" at bounding box center [366, 67] width 123 height 16
